Goal: Navigation & Orientation: Find specific page/section

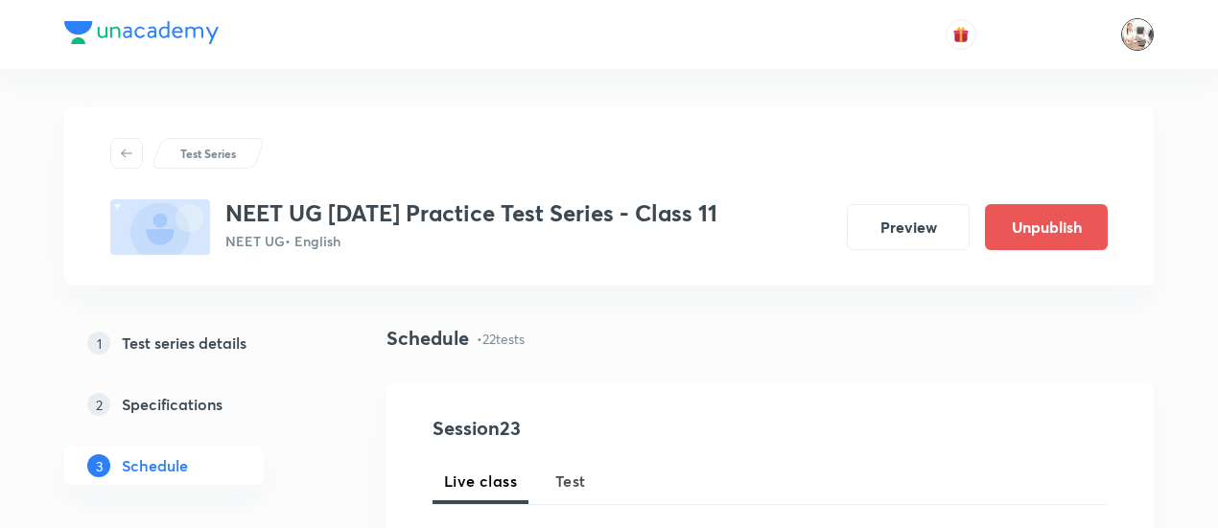
drag, startPoint x: 0, startPoint y: 0, endPoint x: 1139, endPoint y: 32, distance: 1139.8
click at [1139, 32] on img at bounding box center [1137, 34] width 33 height 33
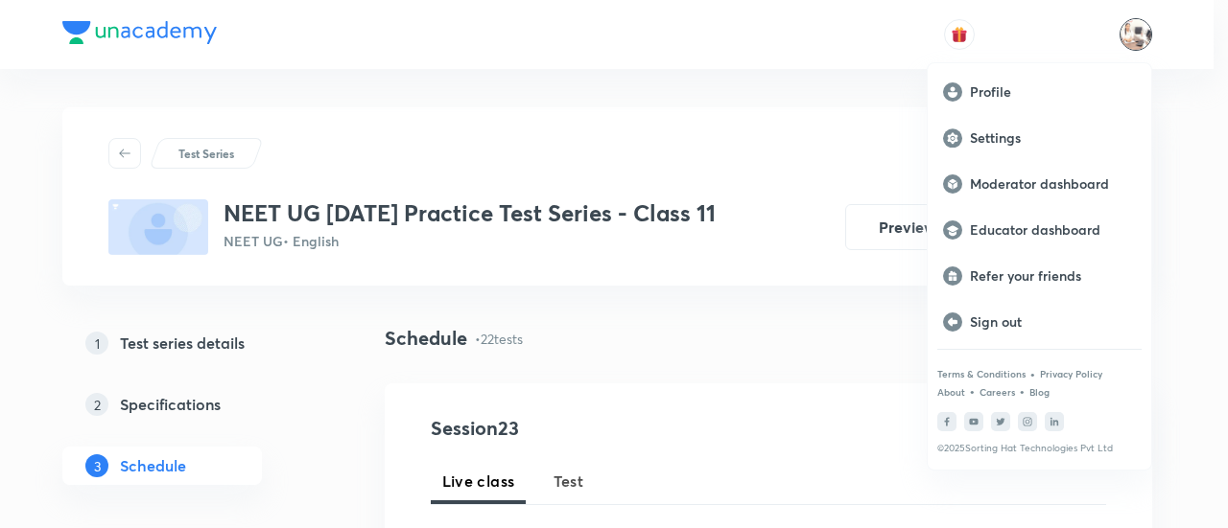
click at [1139, 32] on div at bounding box center [614, 264] width 1228 height 528
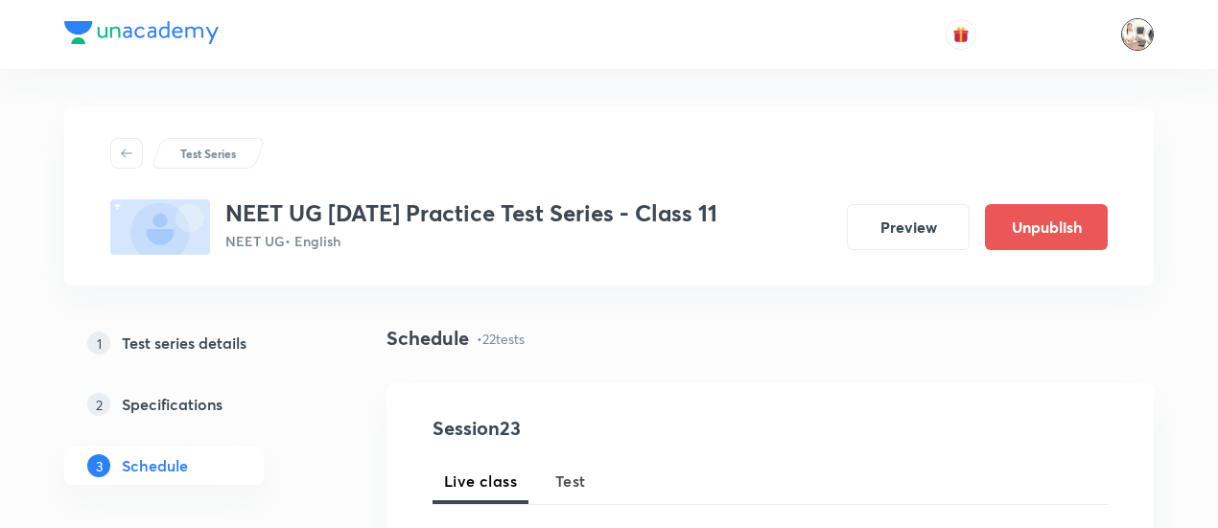
click at [1137, 32] on img at bounding box center [1137, 34] width 33 height 33
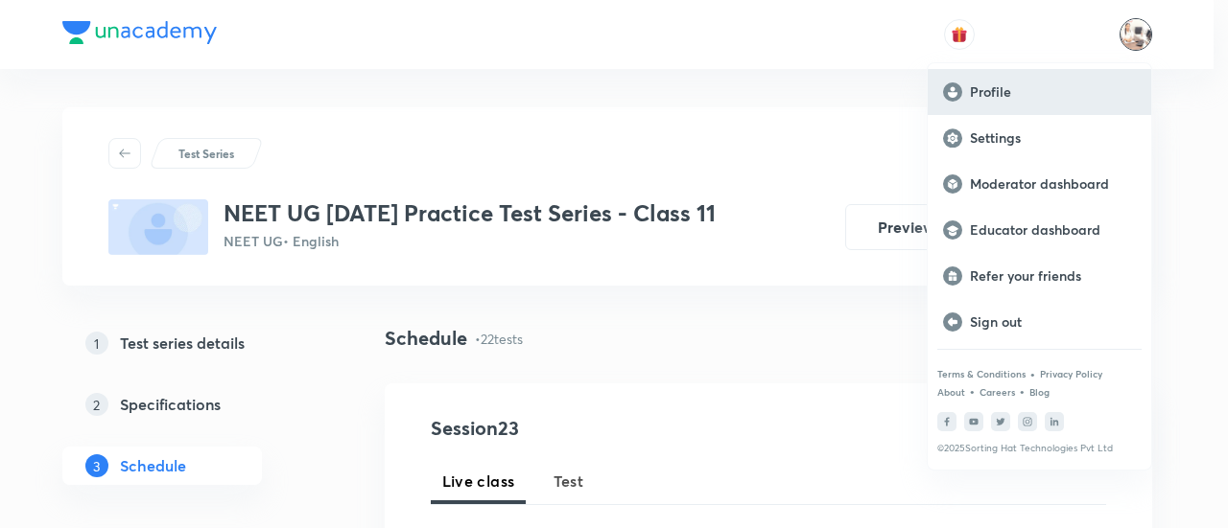
click at [1005, 84] on p "Profile" at bounding box center [1053, 91] width 166 height 17
